Goal: Task Accomplishment & Management: Manage account settings

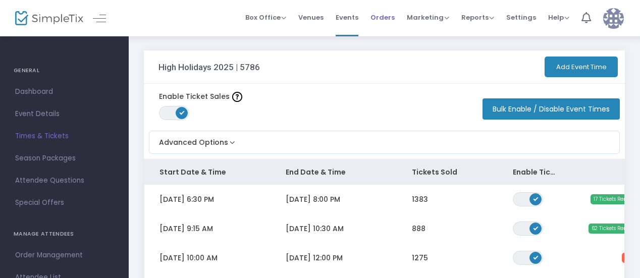
click at [386, 18] on span "Orders" at bounding box center [382, 18] width 24 height 26
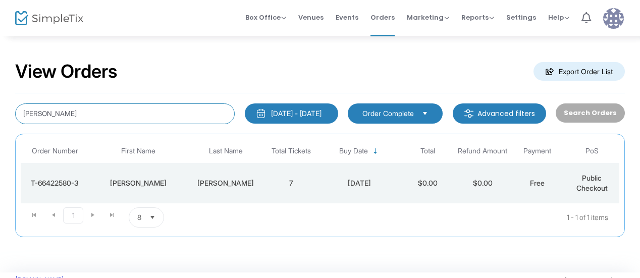
click at [184, 110] on input "[PERSON_NAME]" at bounding box center [125, 113] width 220 height 21
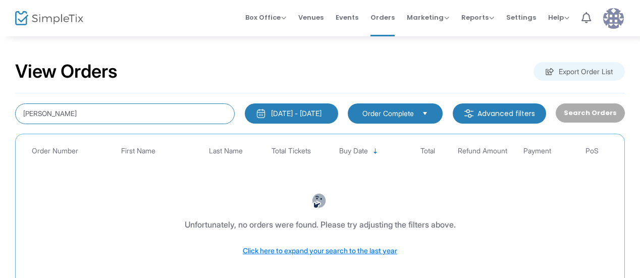
click at [184, 110] on input "[PERSON_NAME]" at bounding box center [125, 113] width 220 height 21
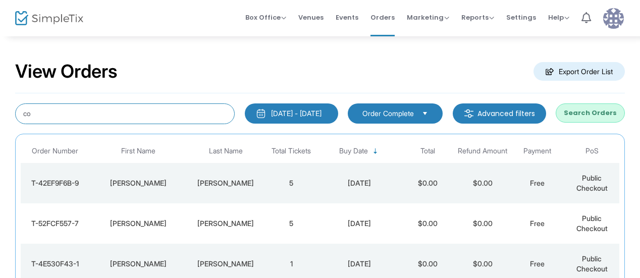
type input "c"
type input "[PERSON_NAME]"
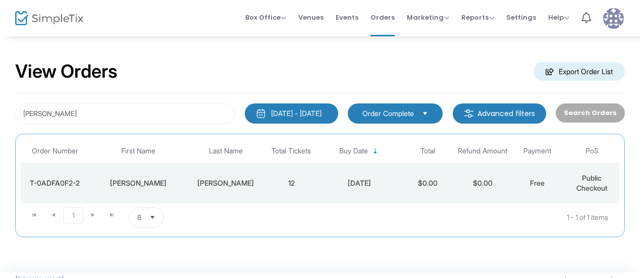
click at [226, 190] on td "[PERSON_NAME]" at bounding box center [225, 183] width 77 height 40
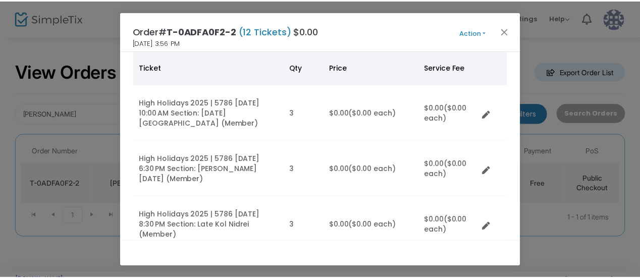
scroll to position [80, 0]
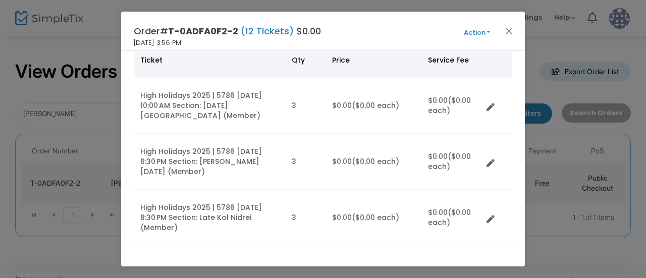
click at [491, 160] on icon "Data table" at bounding box center [491, 163] width 8 height 8
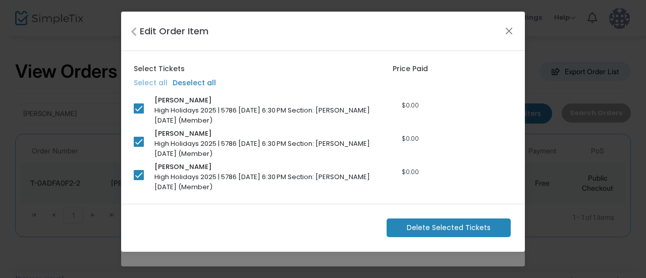
click at [424, 228] on span "Delete Selected Tickets" at bounding box center [449, 228] width 84 height 11
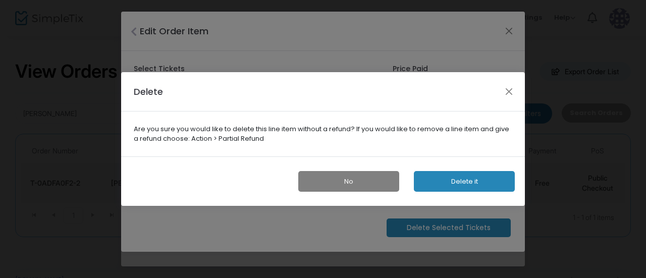
click at [446, 180] on button "Delete it" at bounding box center [464, 181] width 101 height 21
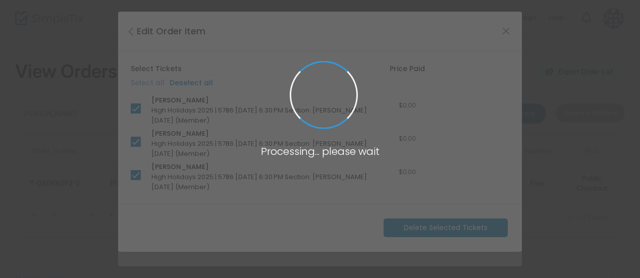
scroll to position [106, 0]
